Goal: Task Accomplishment & Management: Manage account settings

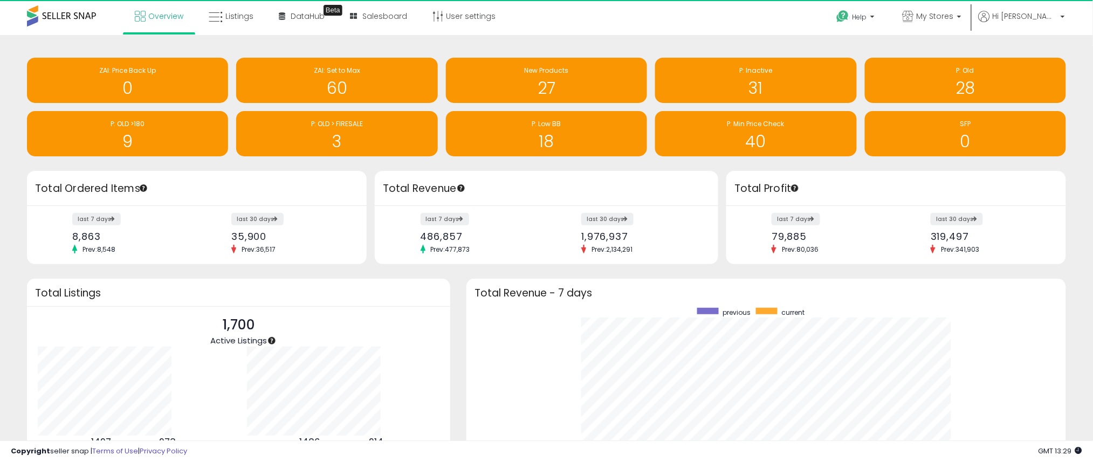
scroll to position [204, 578]
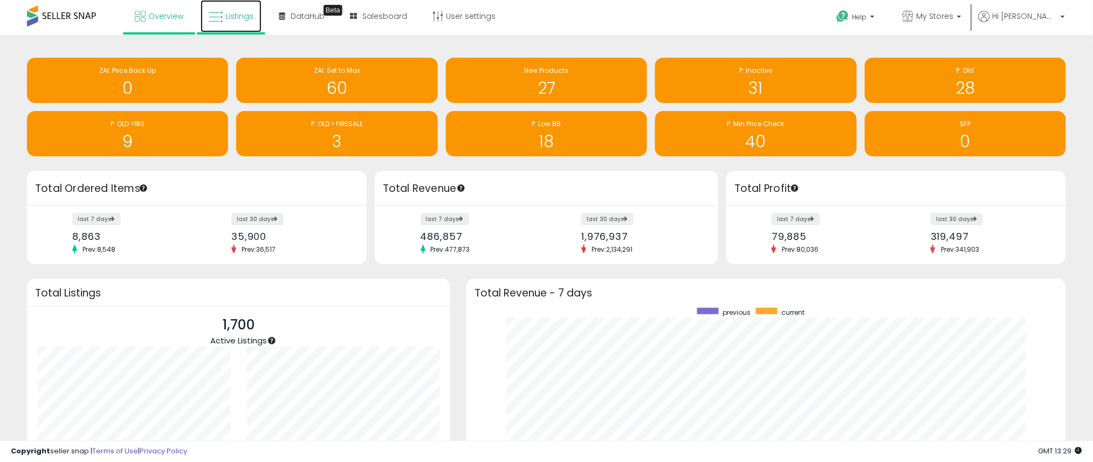
click at [239, 11] on span "Listings" at bounding box center [239, 16] width 28 height 11
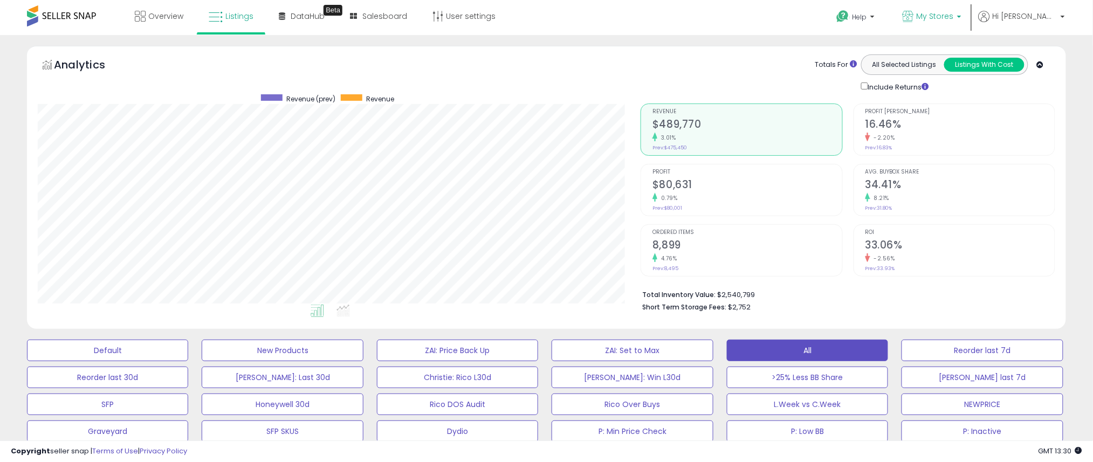
click at [954, 17] on span "My Stores" at bounding box center [934, 16] width 37 height 11
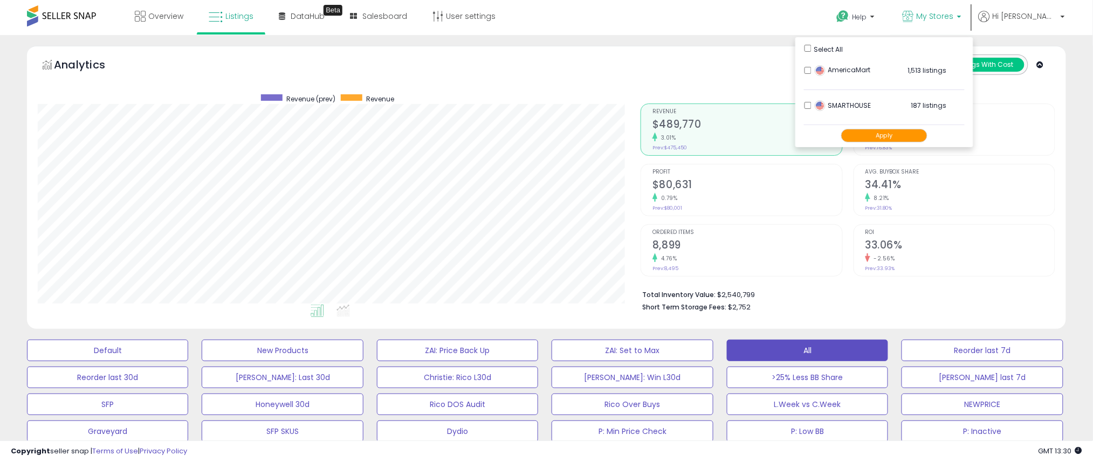
click at [898, 136] on button "Apply" at bounding box center [884, 135] width 86 height 13
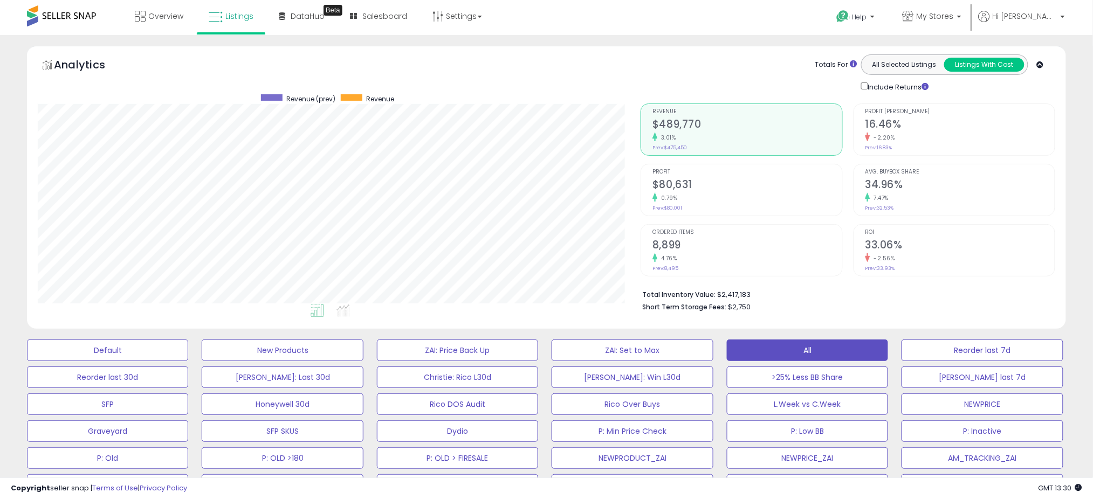
scroll to position [221, 603]
click at [954, 15] on span "My Stores" at bounding box center [934, 16] width 37 height 11
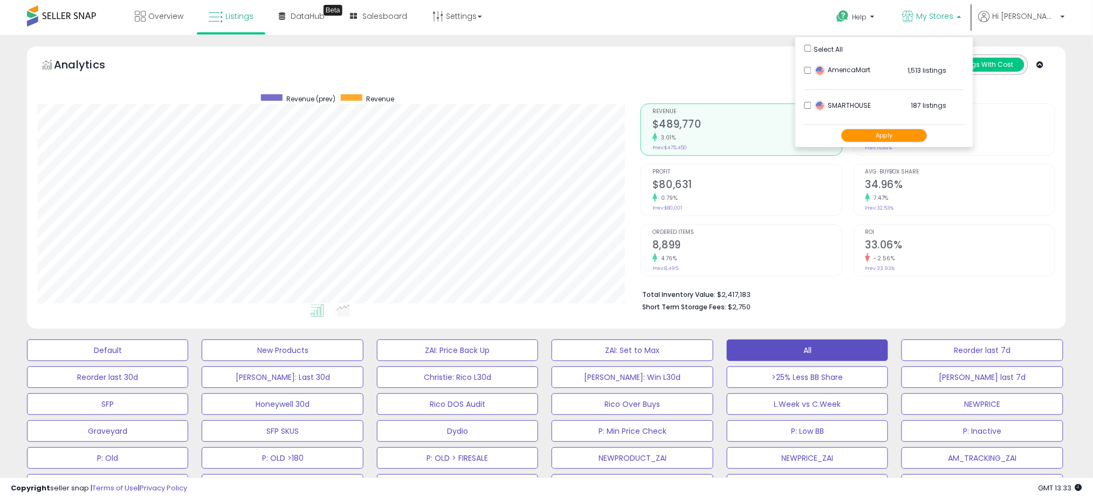
click at [1067, 133] on div "Analytics Totals For All Selected Listings Listings With Cost Include Returns" at bounding box center [546, 190] width 1055 height 288
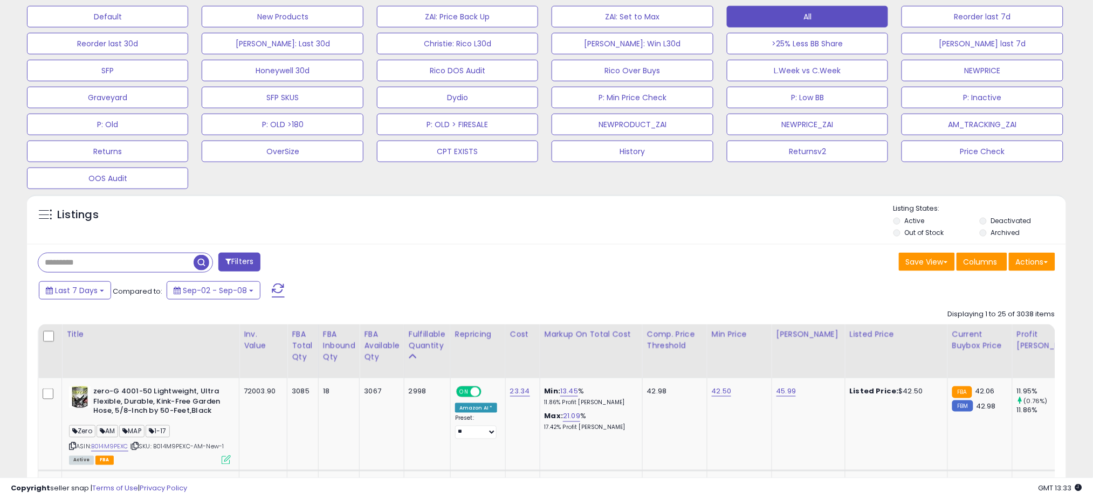
scroll to position [359, 0]
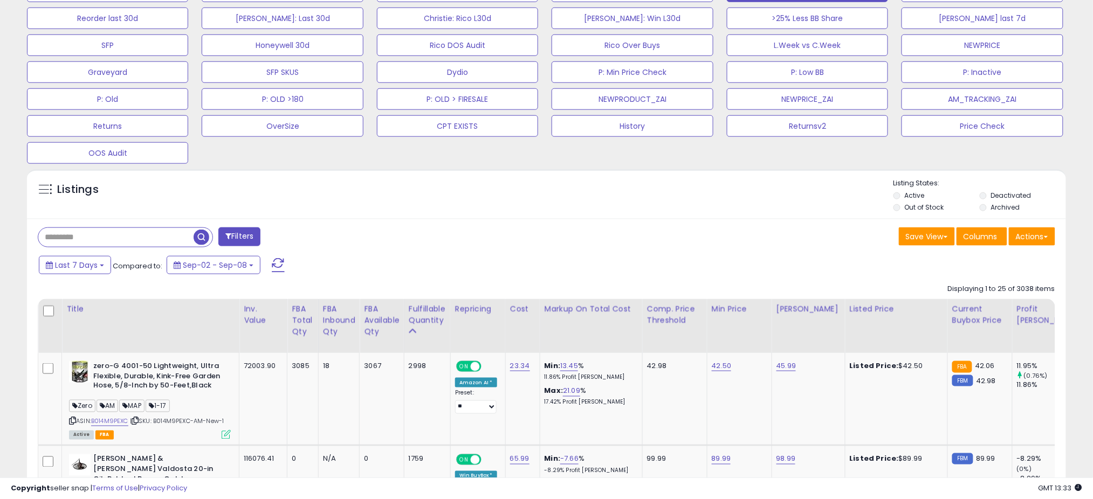
click at [989, 208] on li "Archived" at bounding box center [1021, 209] width 85 height 12
click at [979, 214] on li "Archived" at bounding box center [1021, 209] width 85 height 12
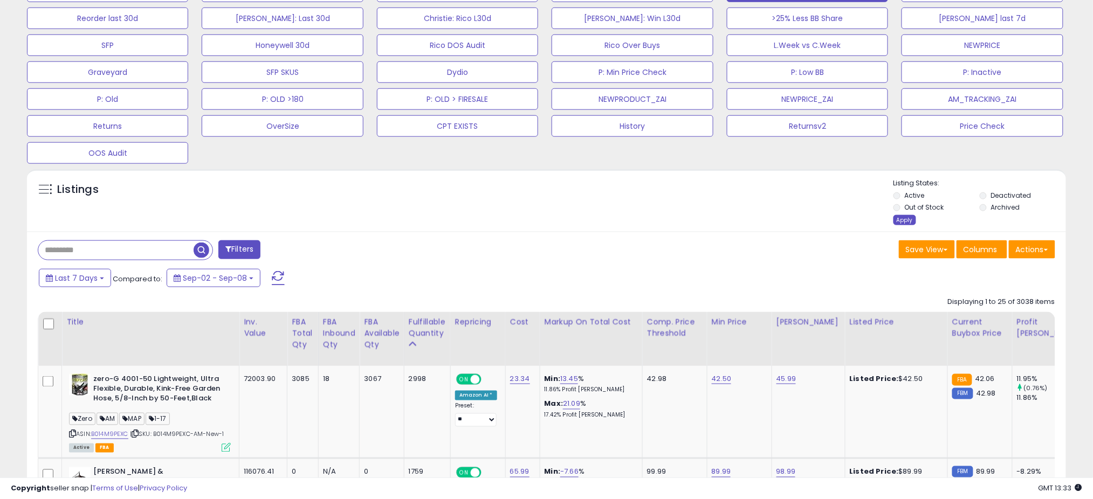
click at [906, 216] on div "Apply" at bounding box center [904, 220] width 23 height 10
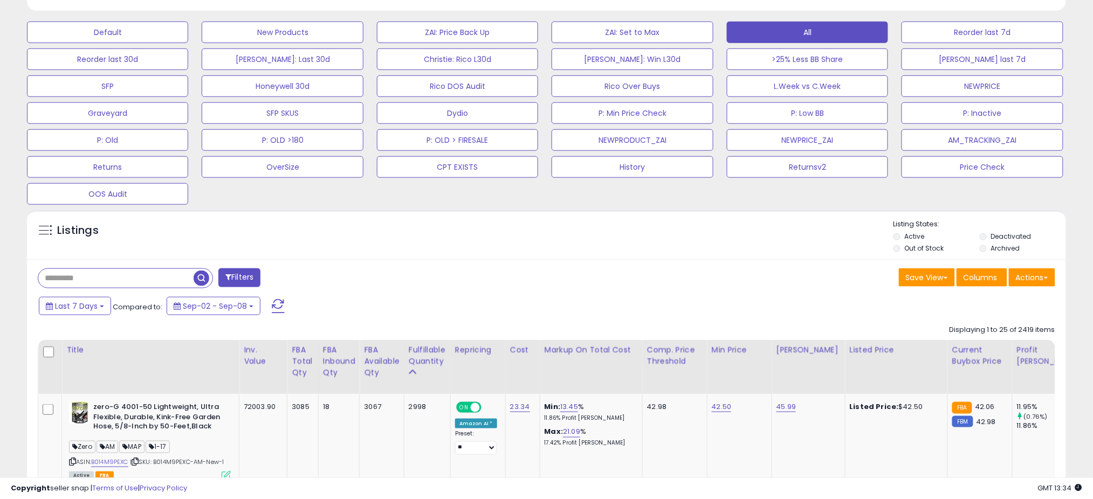
scroll to position [538796, 538414]
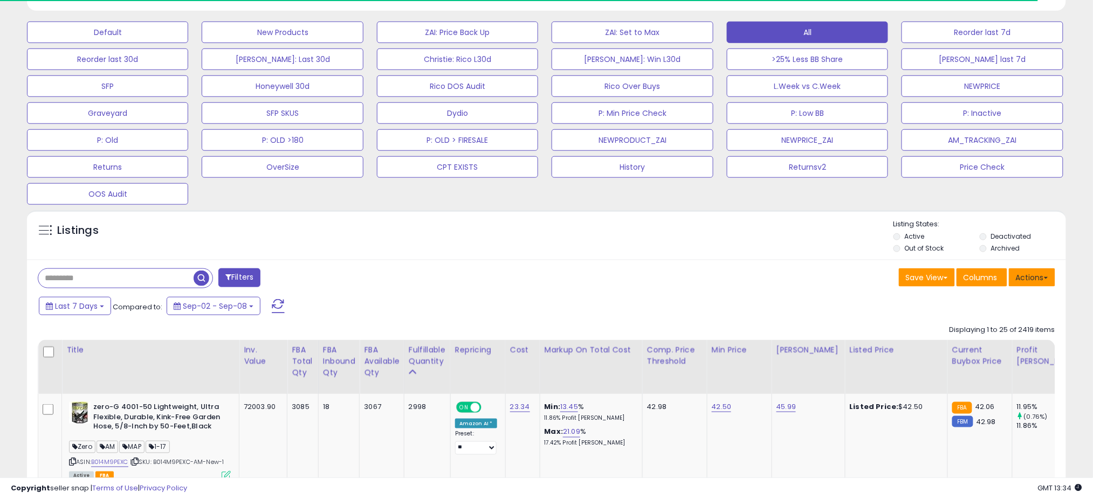
click at [1025, 270] on button "Actions" at bounding box center [1032, 277] width 46 height 18
click at [985, 347] on link "Export All Columns" at bounding box center [988, 346] width 118 height 17
